Goal: Transaction & Acquisition: Purchase product/service

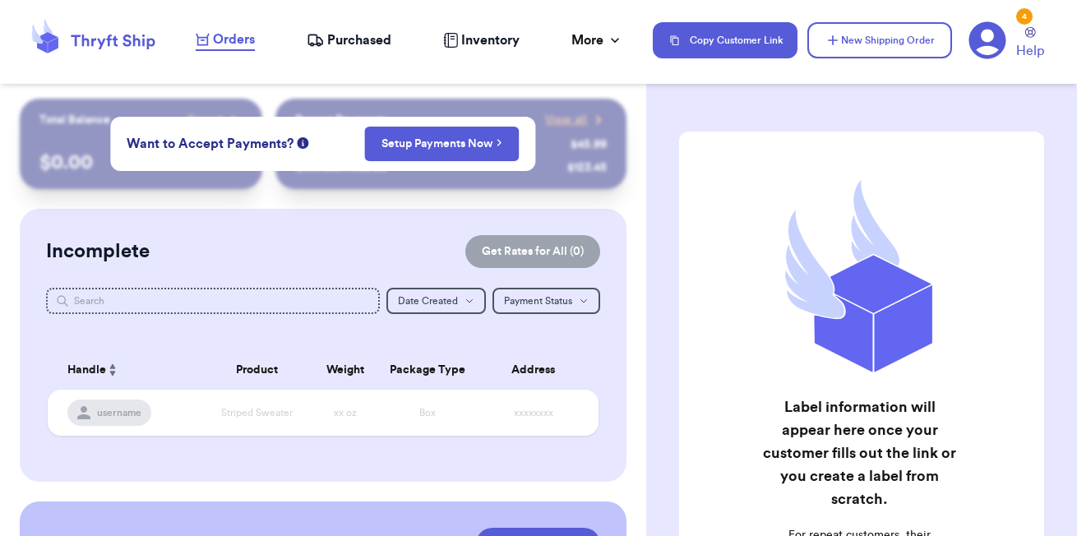
scroll to position [329, 0]
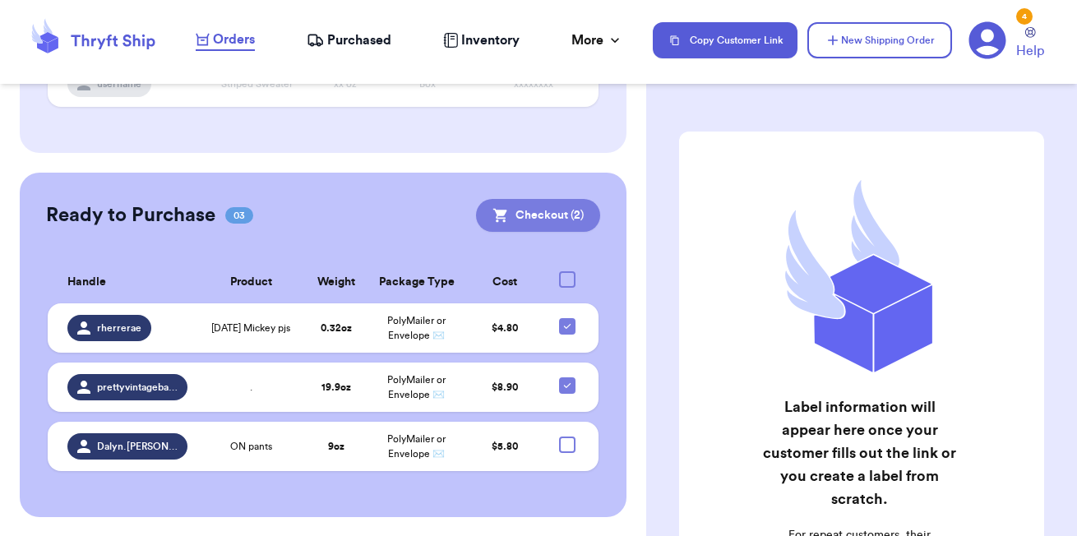
click at [557, 225] on button "Checkout ( 2 )" at bounding box center [538, 215] width 124 height 33
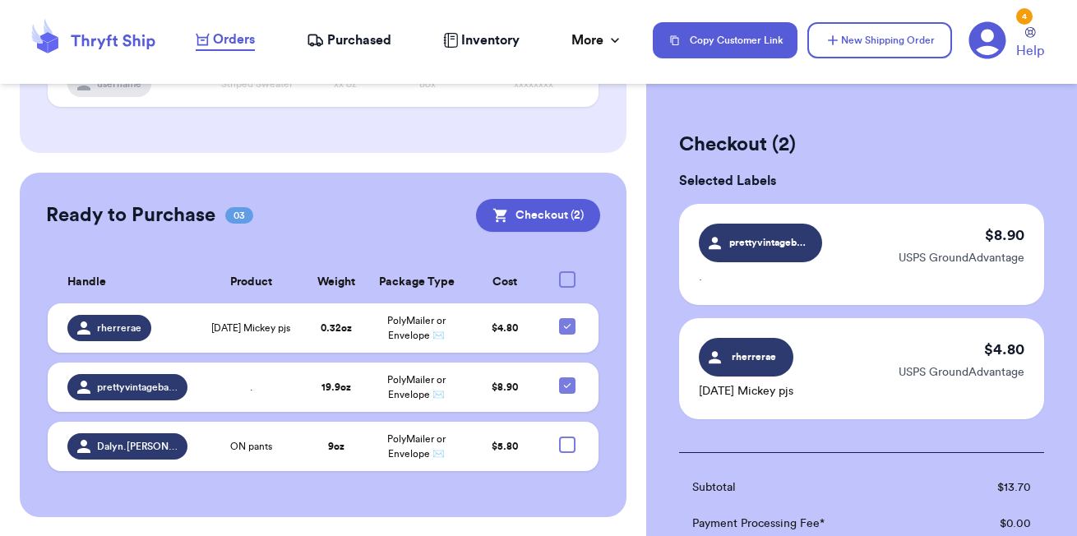
scroll to position [330, 0]
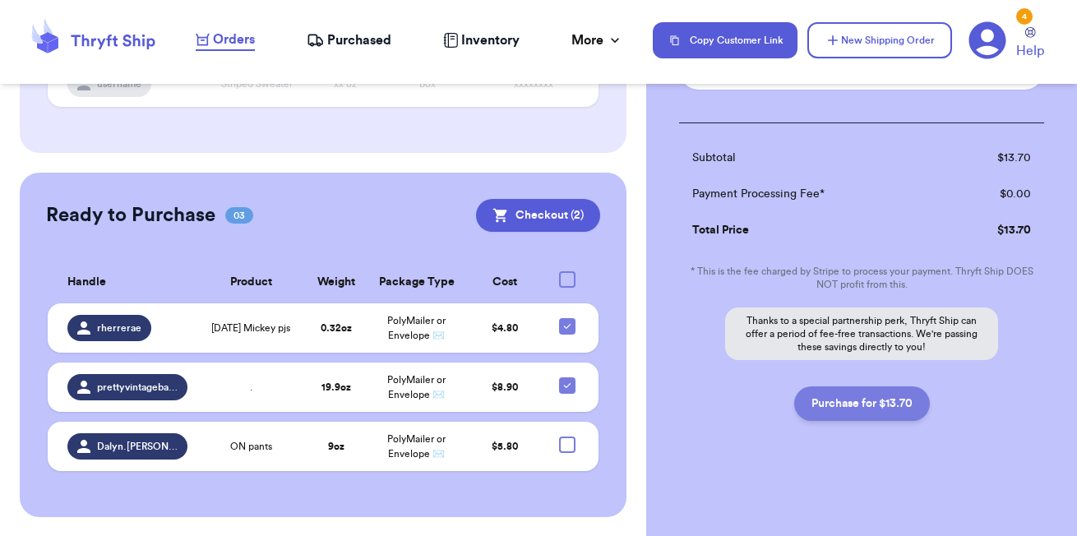
click at [859, 415] on button "Purchase for $13.70" at bounding box center [862, 404] width 136 height 35
checkbox input "false"
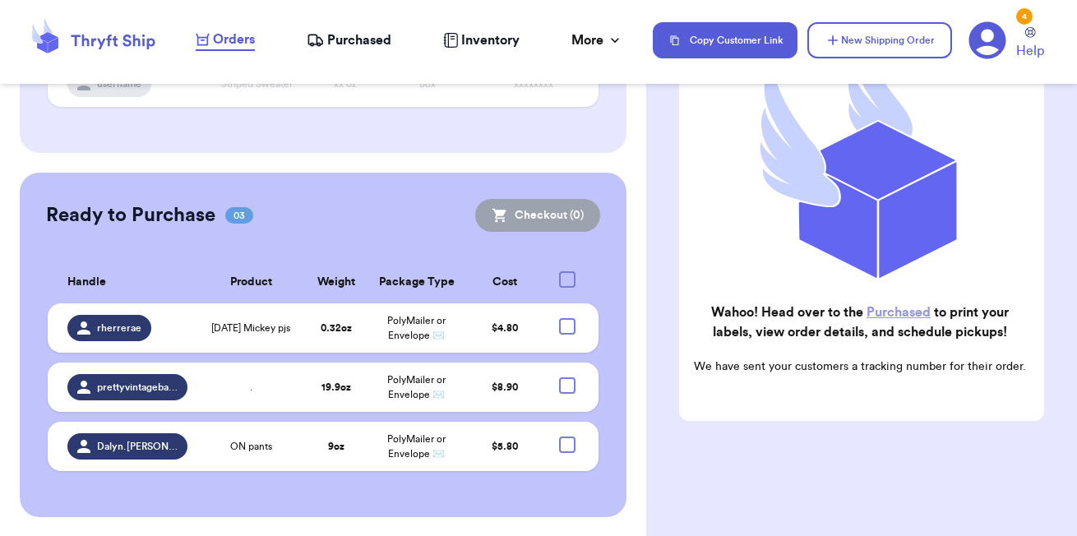
scroll to position [211, 0]
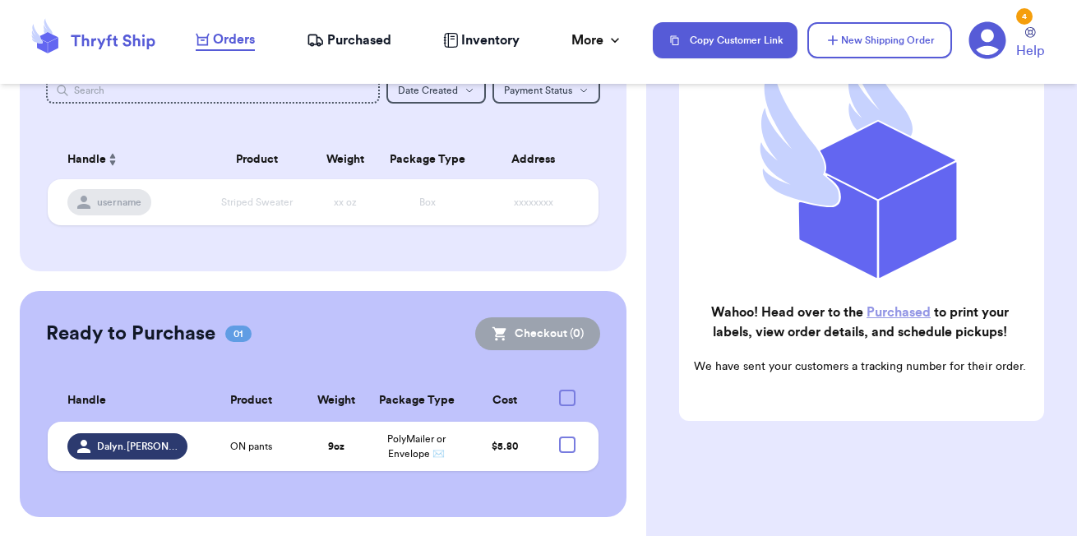
click at [354, 35] on span "Purchased" at bounding box center [359, 40] width 64 height 20
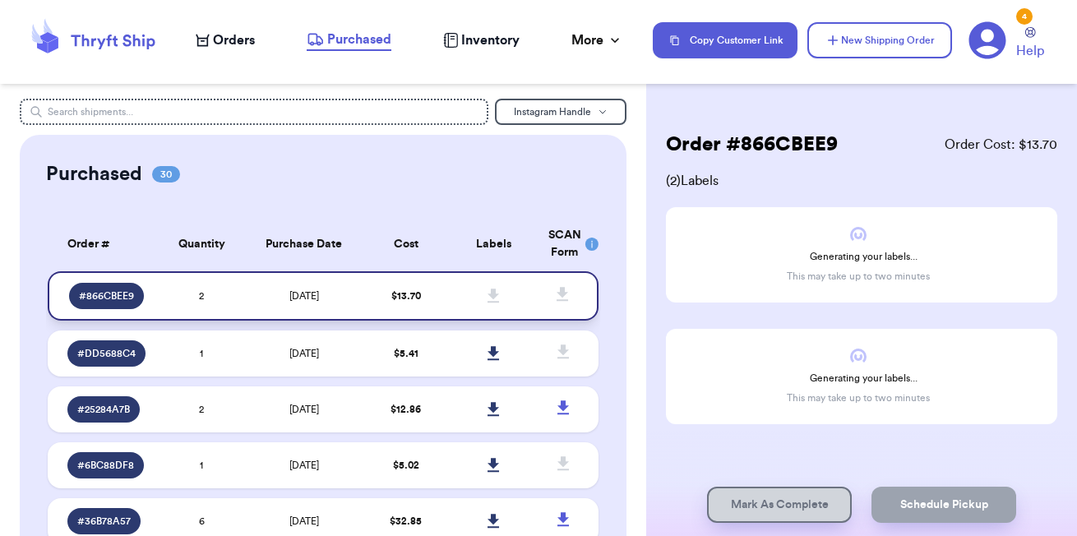
click at [428, 306] on td "$ 13.70" at bounding box center [406, 295] width 88 height 49
click at [117, 290] on span "# 866CBEE9" at bounding box center [106, 296] width 55 height 13
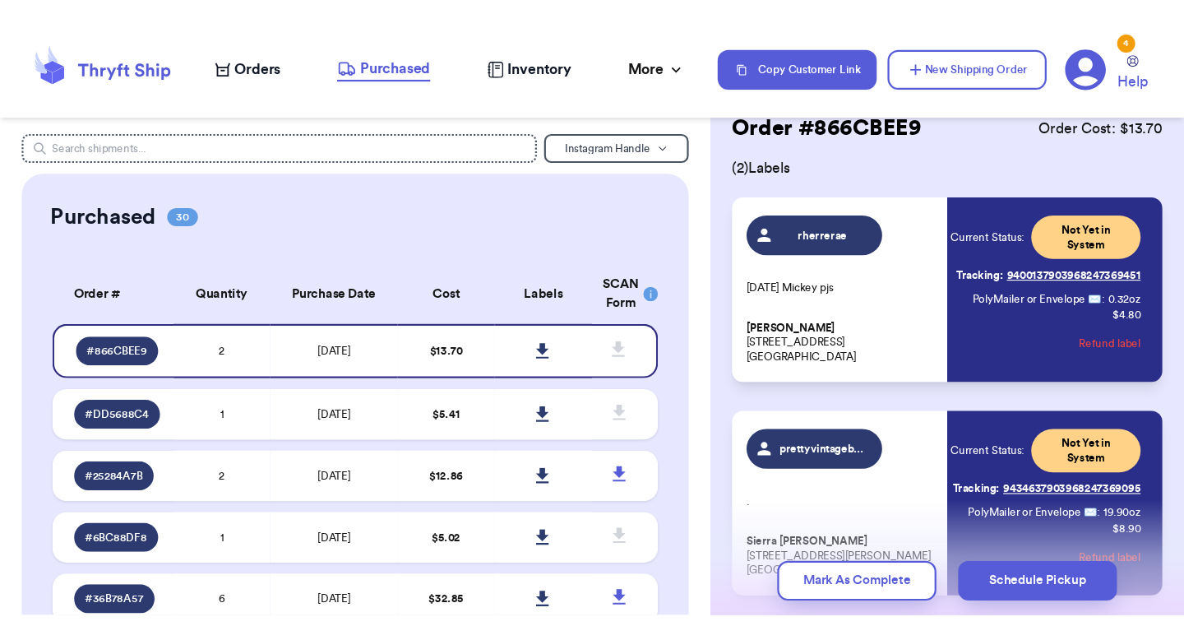
scroll to position [52, 0]
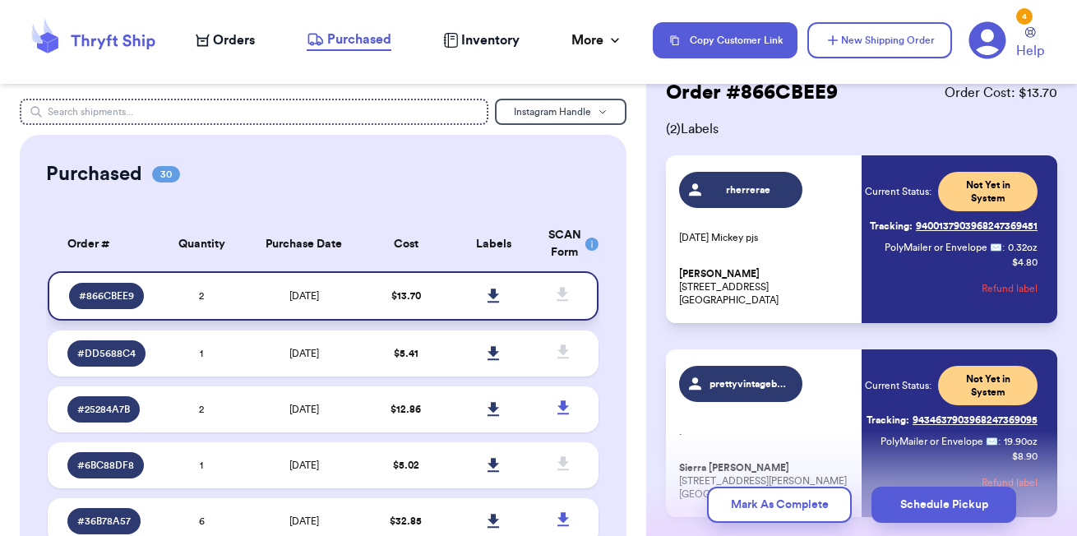
click at [498, 289] on icon at bounding box center [494, 296] width 12 height 15
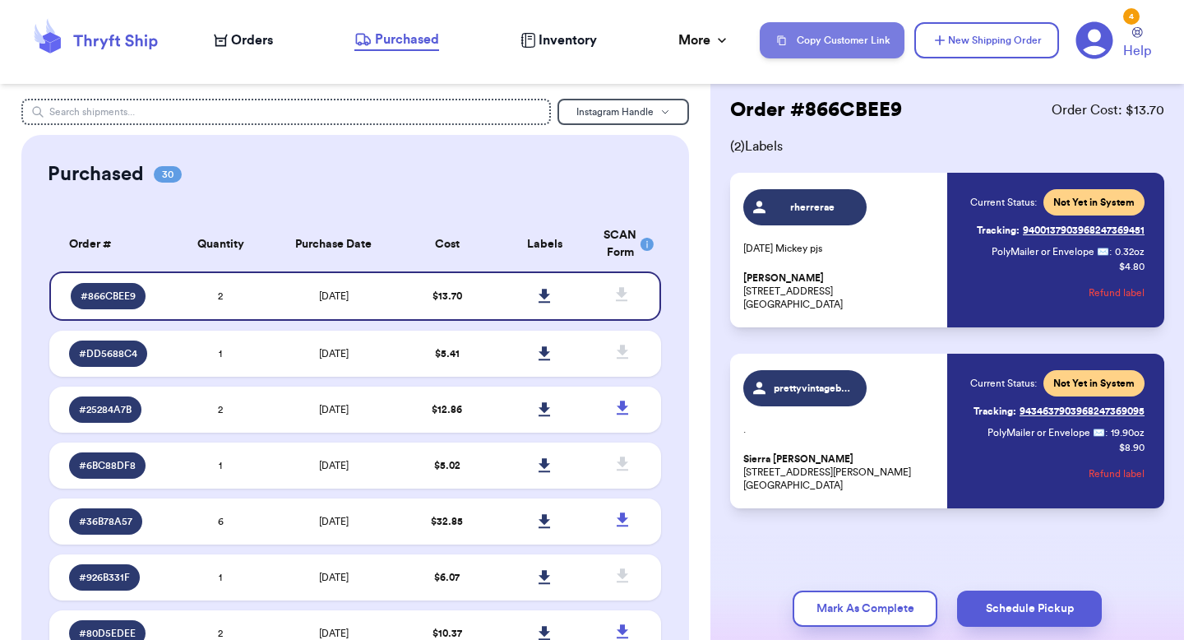
scroll to position [35, 0]
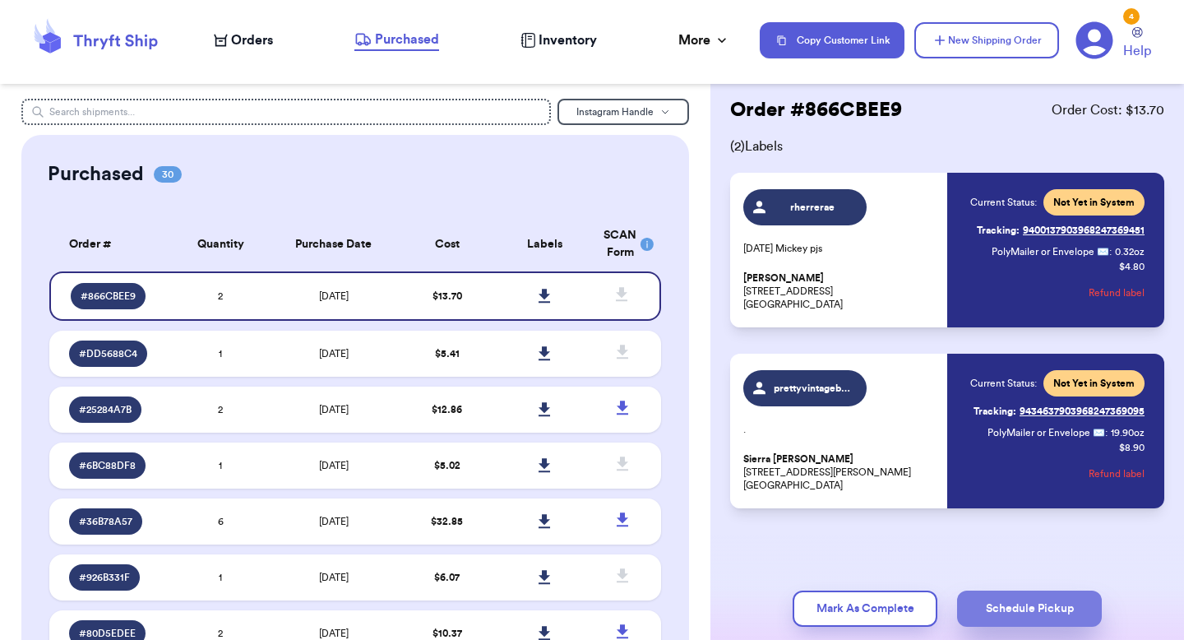
click at [1016, 535] on button "Schedule Pickup" at bounding box center [1029, 609] width 145 height 36
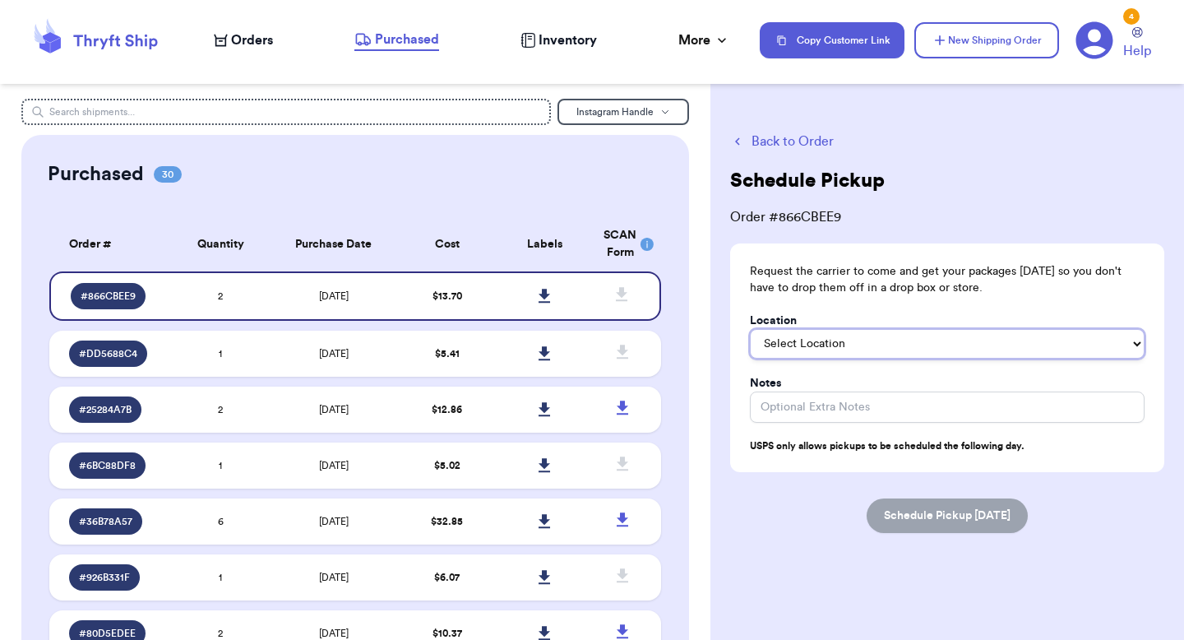
click at [896, 351] on select "Select Location In/At Mailbox On the Porch Front Door Back Door Side Door Knock…" at bounding box center [947, 344] width 395 height 30
select select "On the Porch"
click at [750, 329] on select "Select Location In/At Mailbox On the Porch Front Door Back Door Side Door Knock…" at bounding box center [947, 344] width 395 height 30
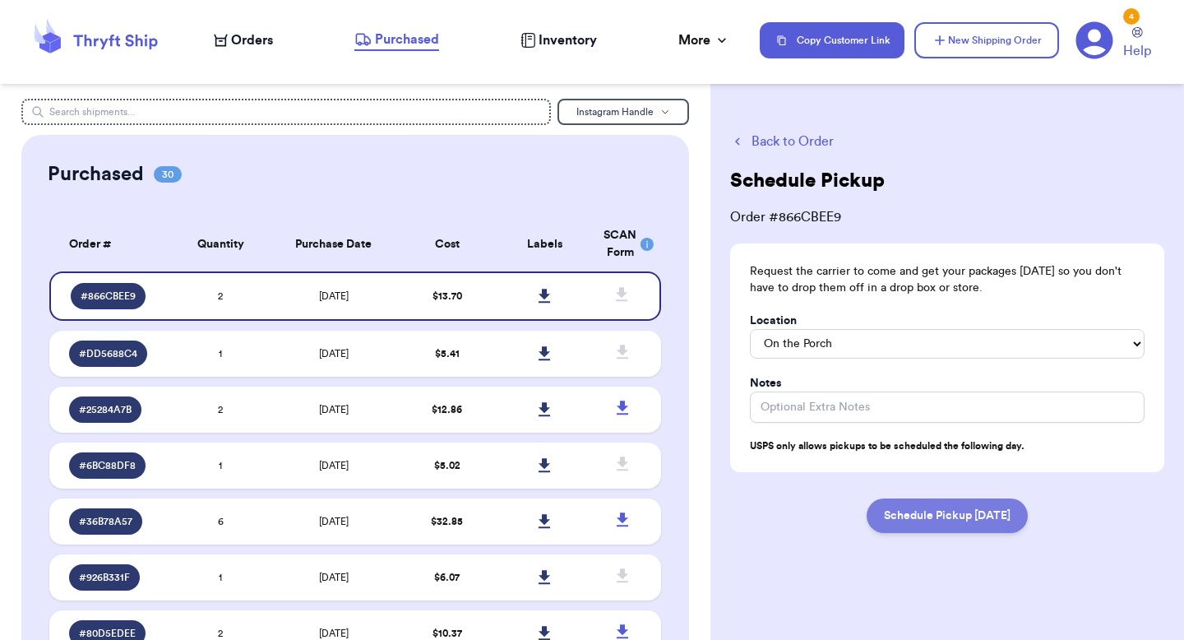
click at [952, 519] on button "Schedule Pickup [DATE]" at bounding box center [947, 515] width 161 height 35
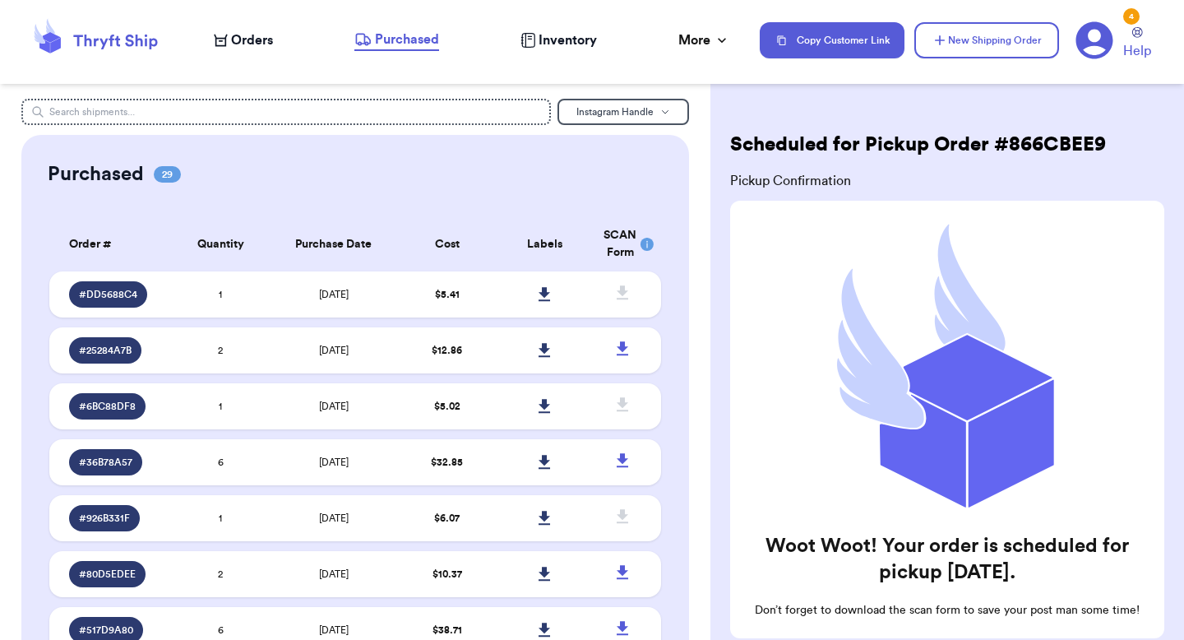
click at [255, 34] on span "Orders" at bounding box center [252, 40] width 42 height 20
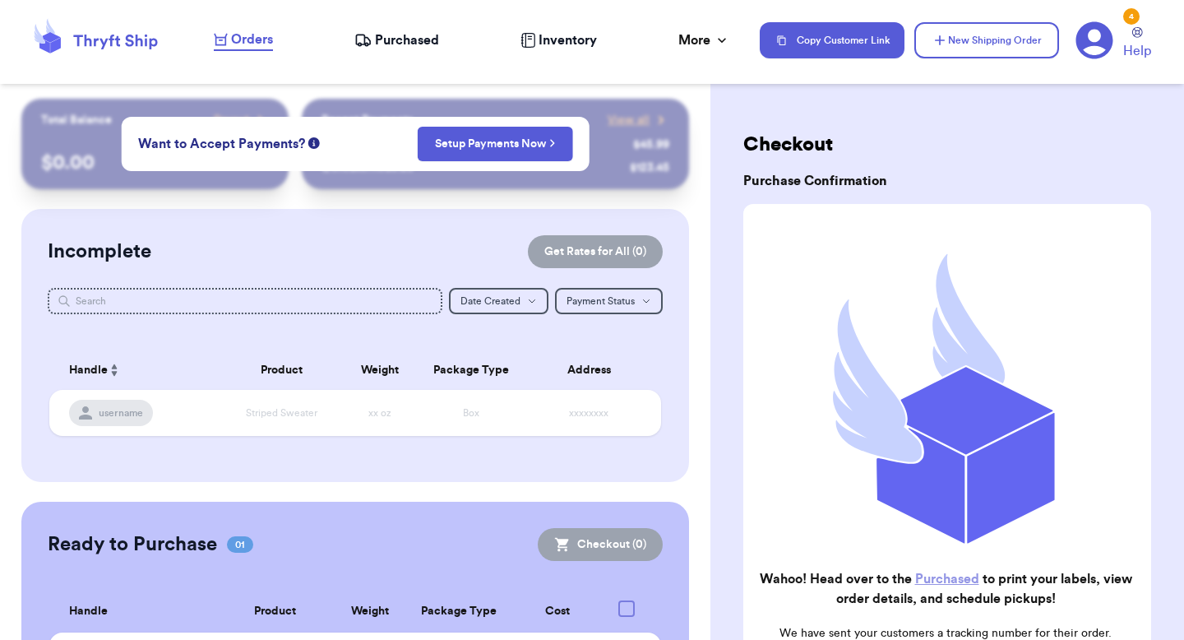
click at [413, 30] on span "Purchased" at bounding box center [407, 40] width 64 height 20
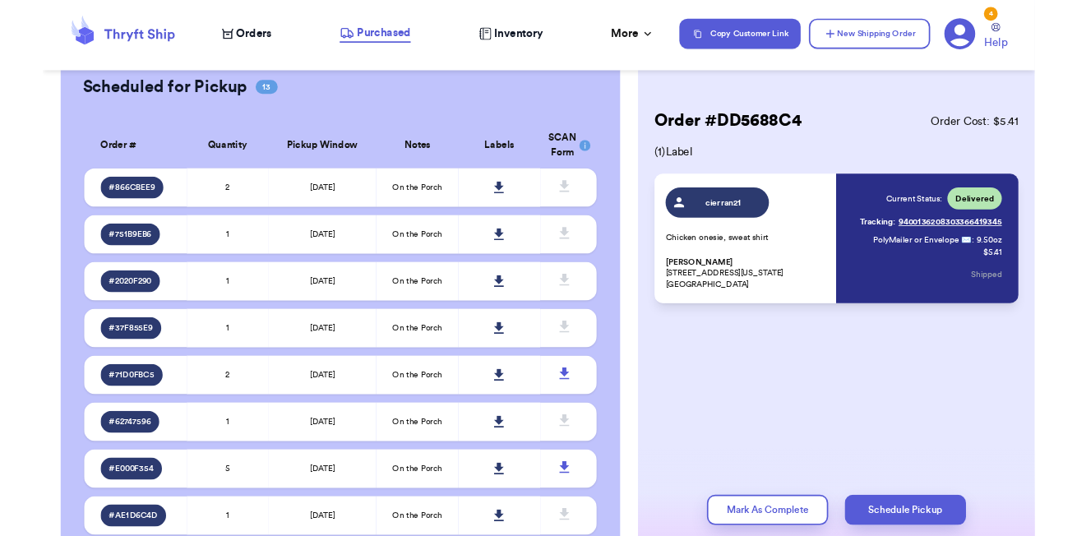
scroll to position [1888, 0]
